Goal: Navigation & Orientation: Find specific page/section

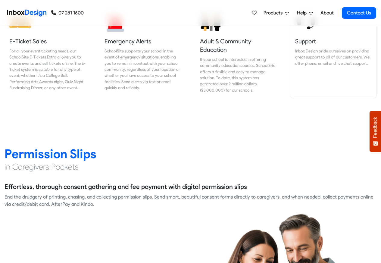
scroll to position [759, 0]
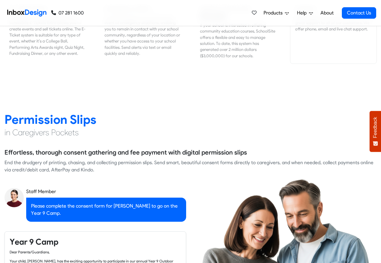
checkbox input "true"
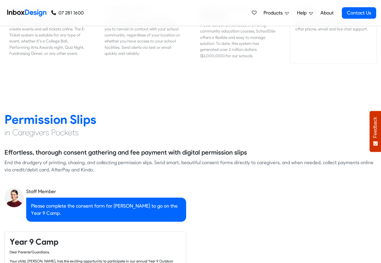
scroll to position [3594, 0]
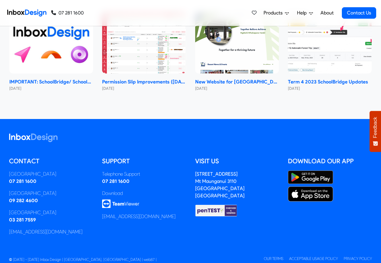
checkbox input "true"
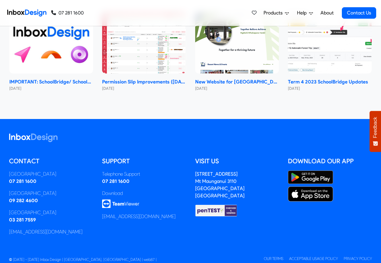
checkbox input "true"
drag, startPoint x: 377, startPoint y: 223, endPoint x: 377, endPoint y: 262, distance: 39.7
click at [377, 262] on footer "Contact [GEOGRAPHIC_DATA] 07 281 1600 [GEOGRAPHIC_DATA] 09 282 4600 [GEOGRAPHIC…" at bounding box center [190, 198] width 381 height 158
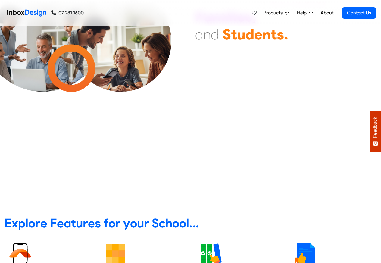
checkbox input "false"
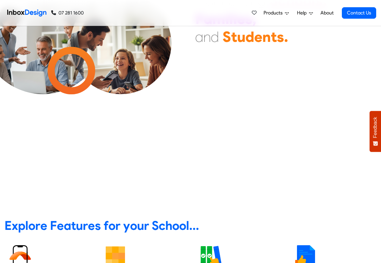
checkbox input "false"
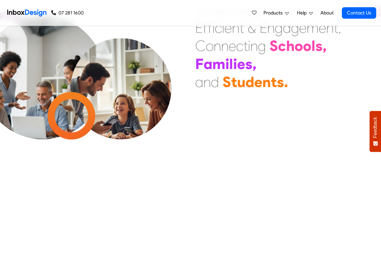
checkbox input "false"
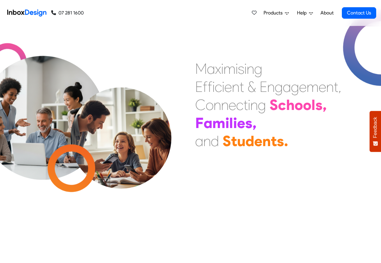
checkbox input "false"
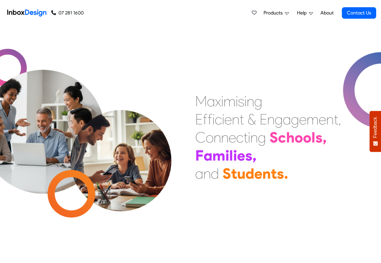
checkbox input "false"
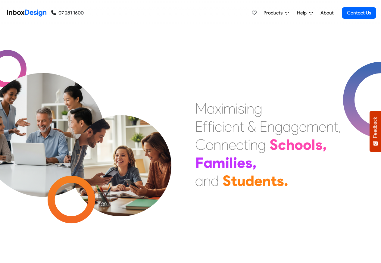
click at [326, 13] on link "About" at bounding box center [327, 13] width 17 height 12
